Goal: Find contact information: Find contact information

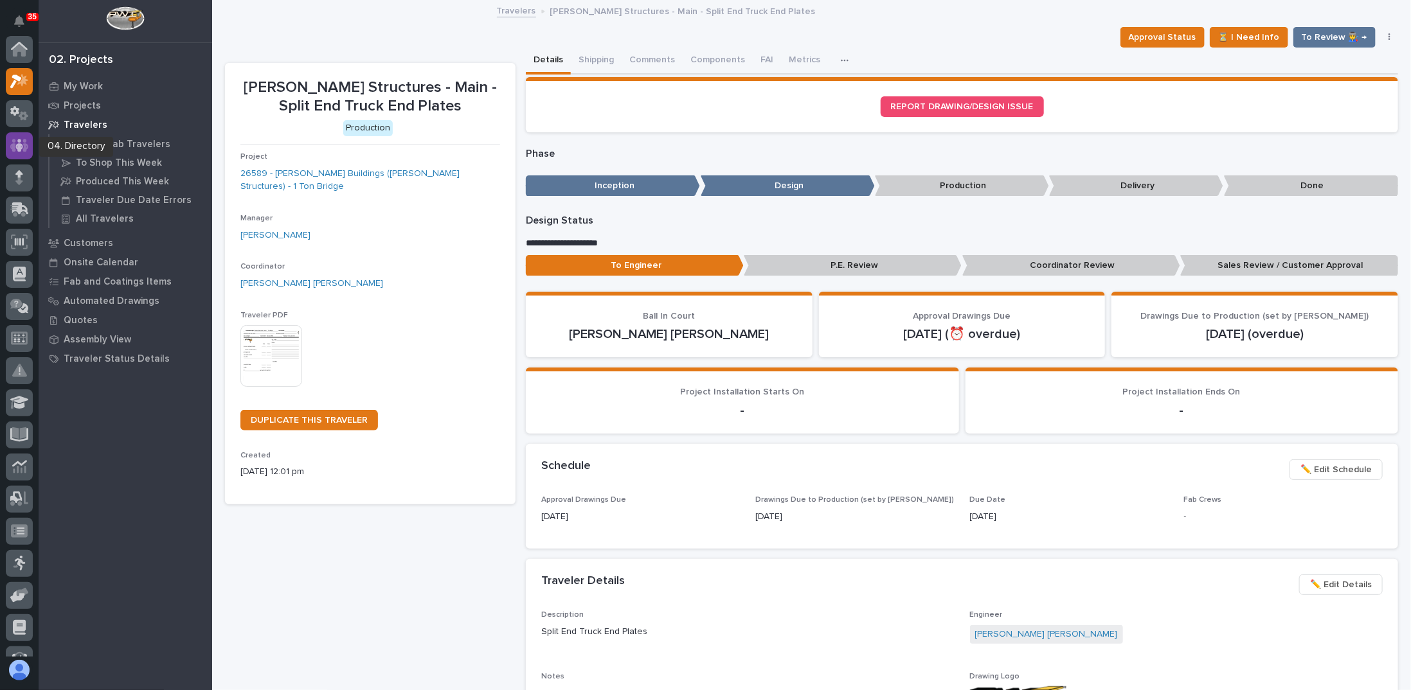
click at [21, 146] on icon at bounding box center [19, 145] width 19 height 15
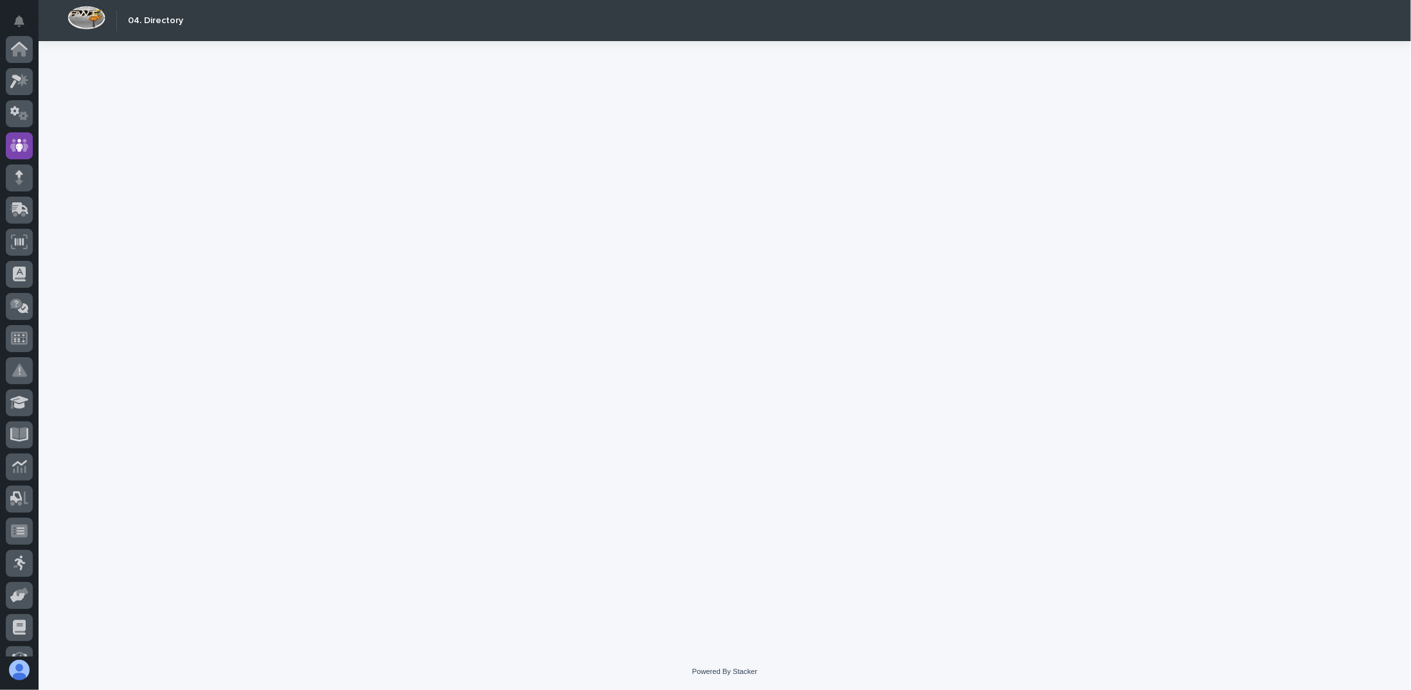
scroll to position [96, 0]
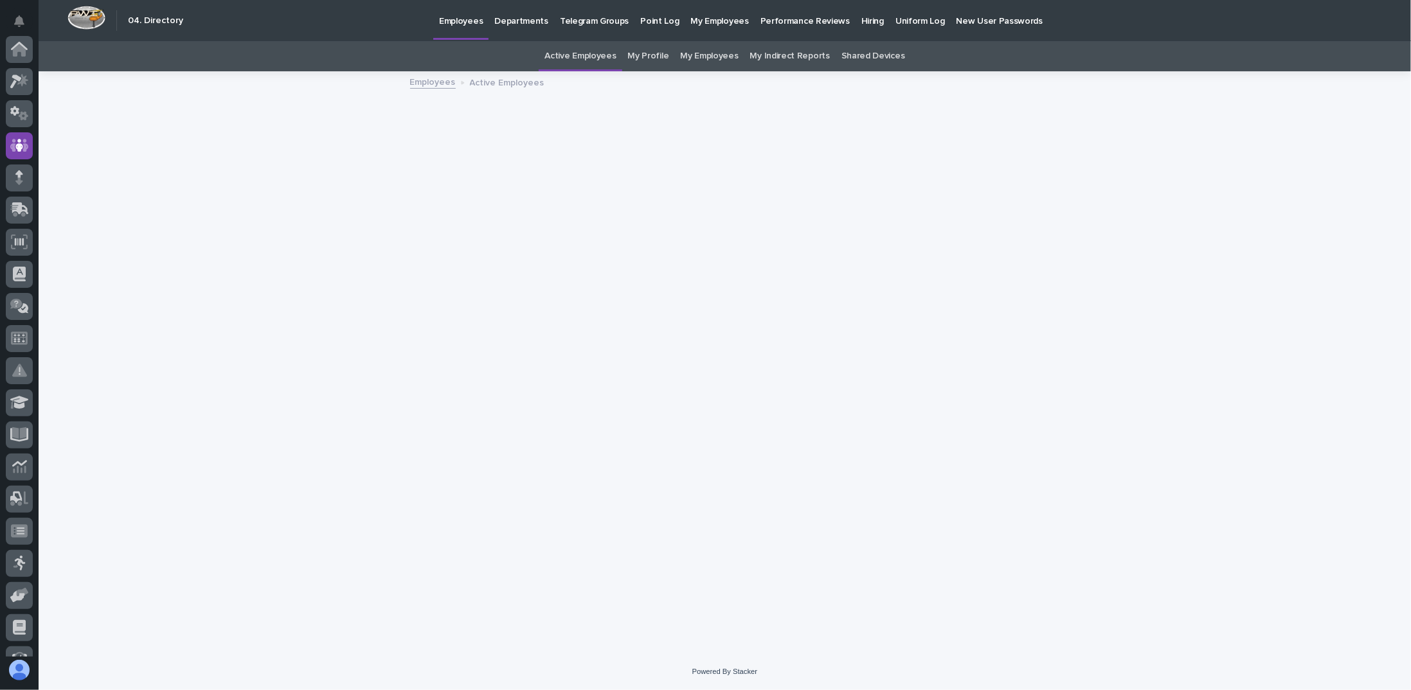
scroll to position [96, 0]
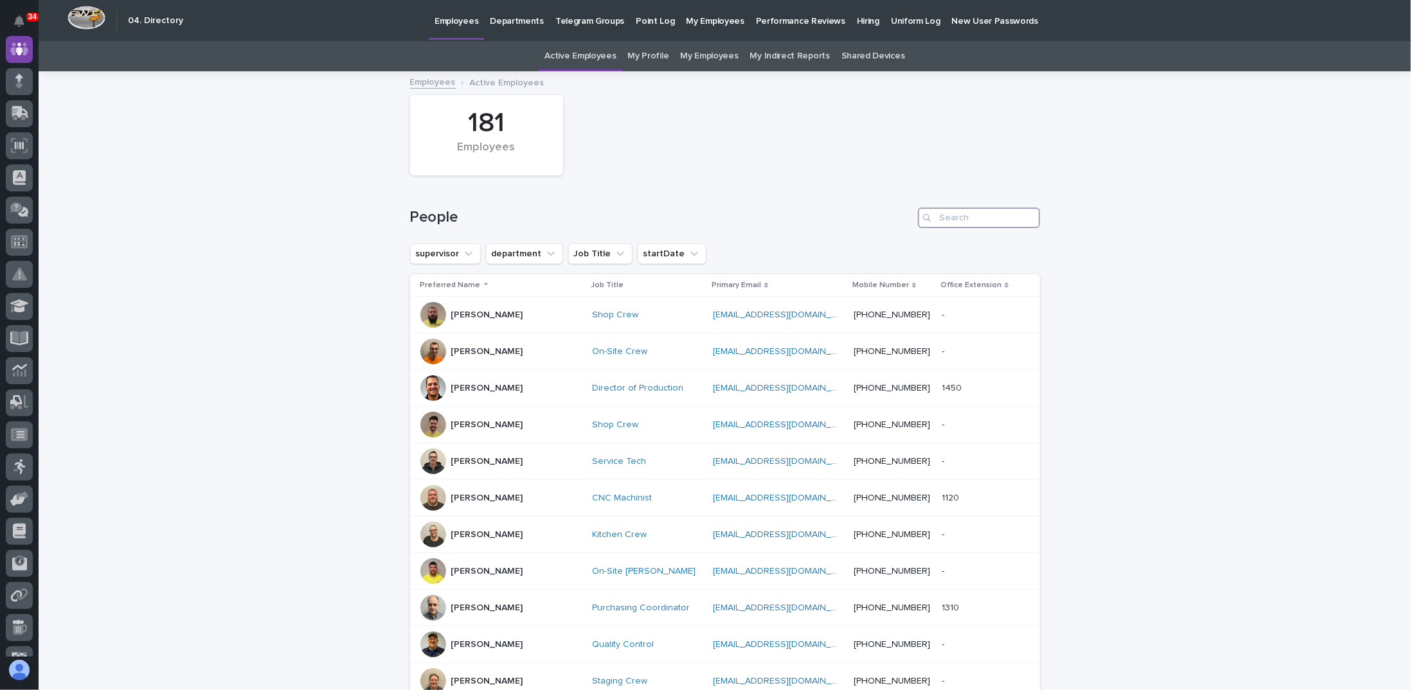
click at [965, 220] on input "Search" at bounding box center [979, 218] width 122 height 21
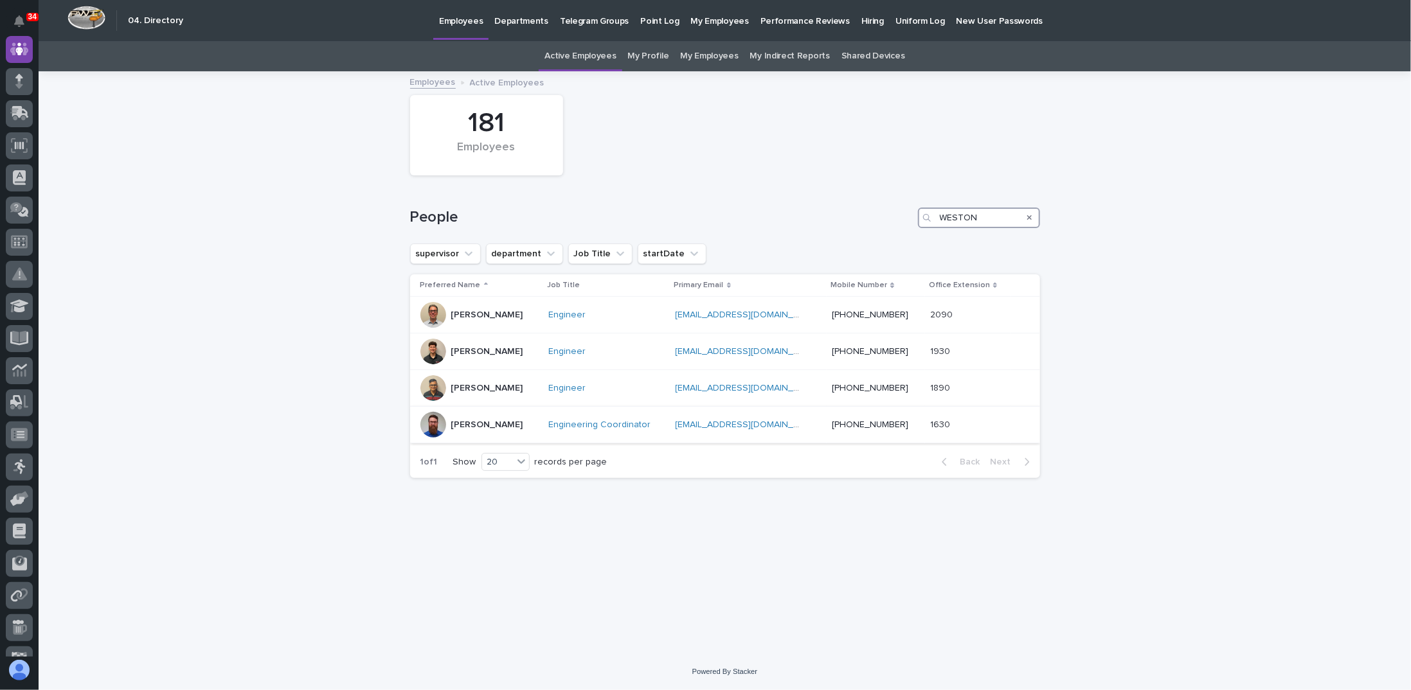
type input "WESTON"
click at [487, 425] on p "[PERSON_NAME]" at bounding box center [487, 425] width 72 height 11
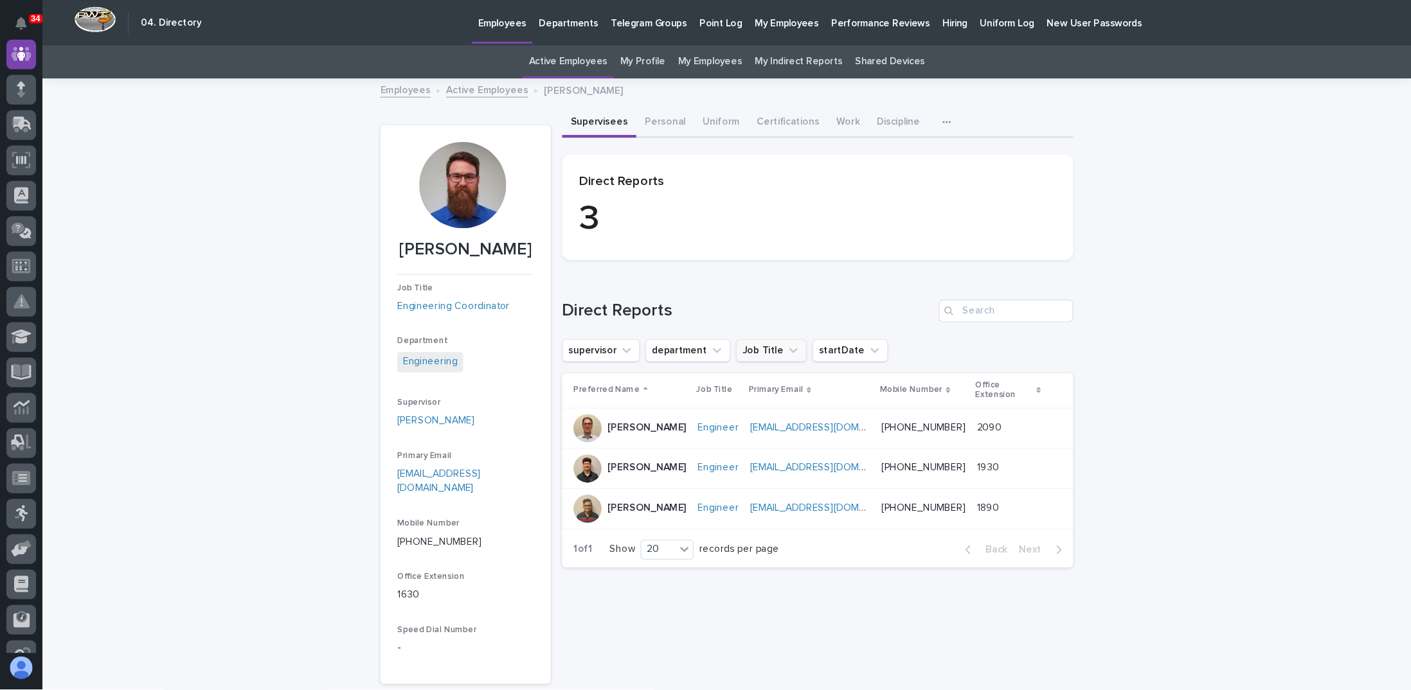
scroll to position [96, 0]
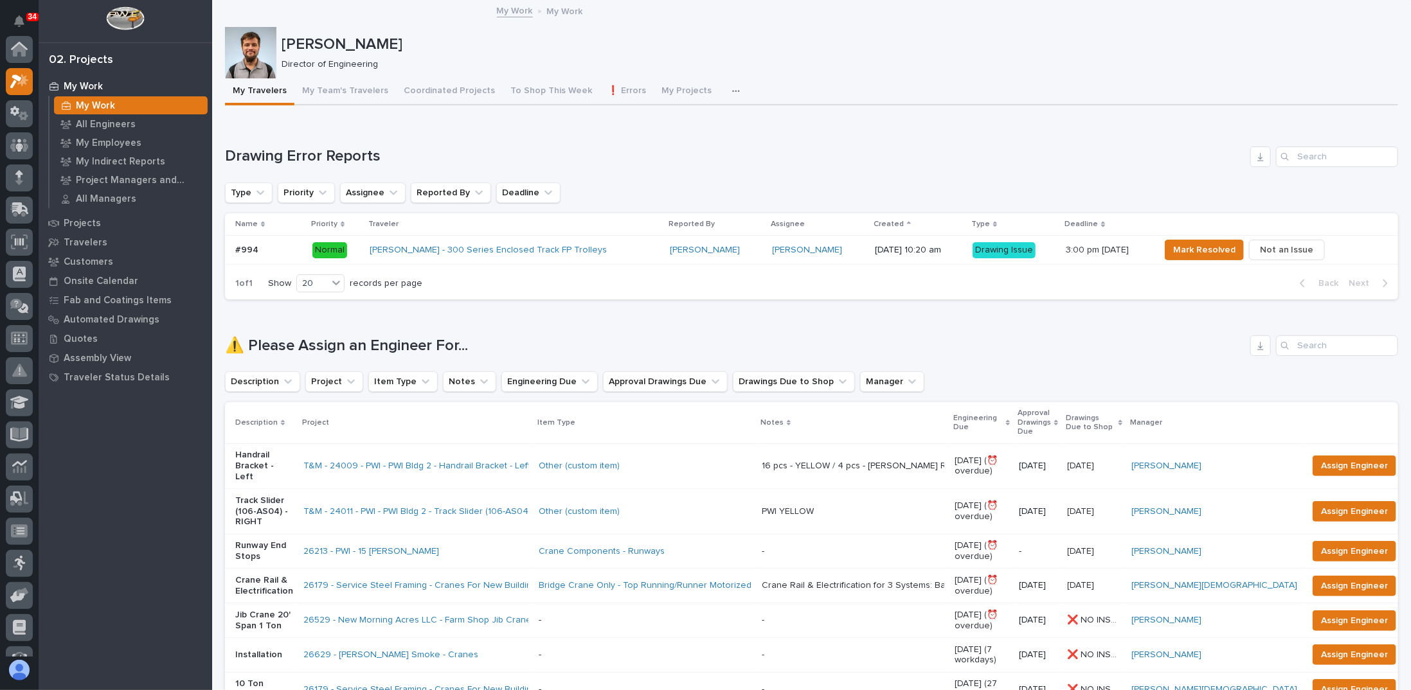
scroll to position [32, 0]
click at [548, 96] on button "To Shop This Week" at bounding box center [551, 91] width 97 height 27
